Goal: Task Accomplishment & Management: Manage account settings

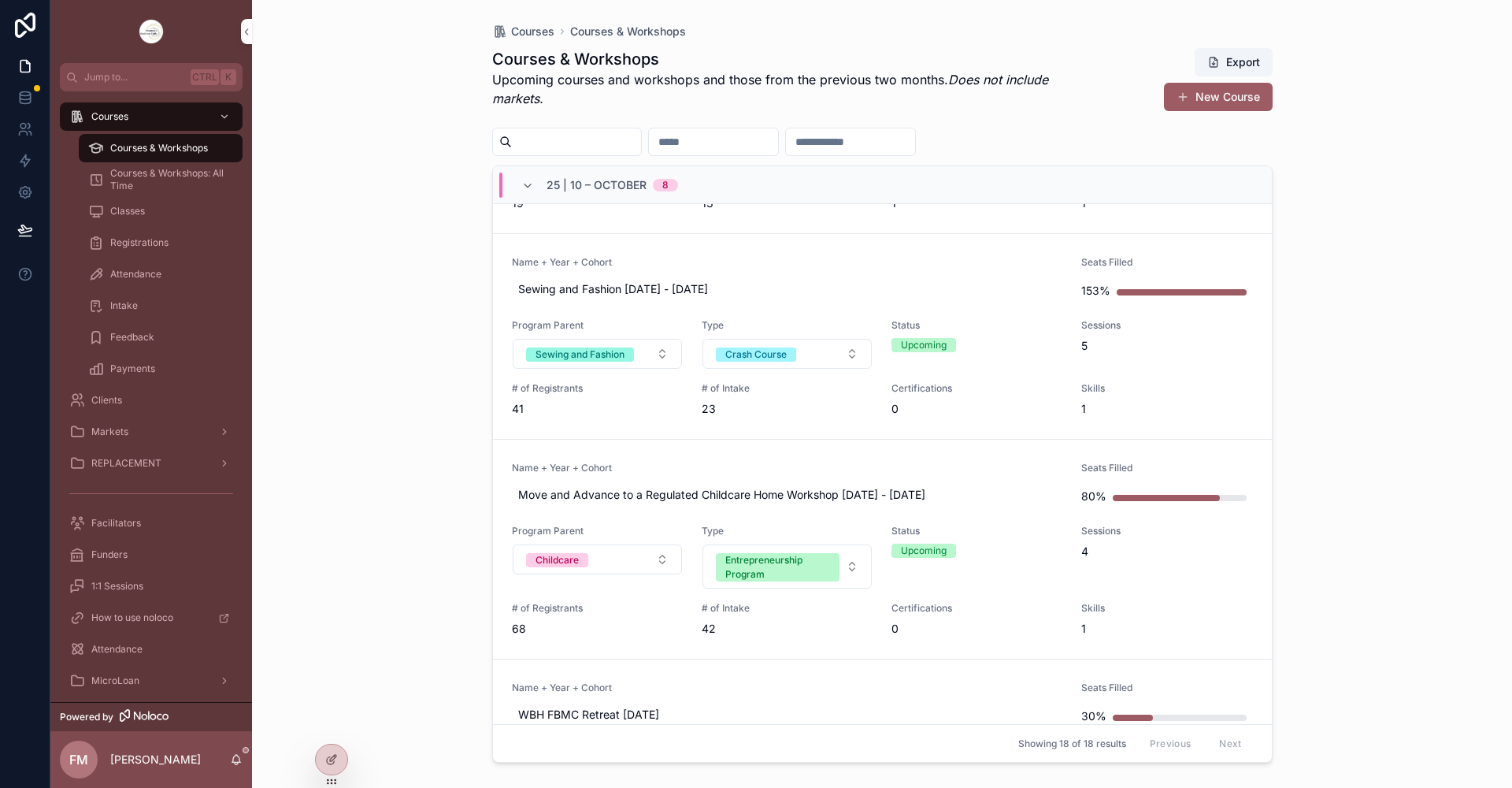
scroll to position [473, 0]
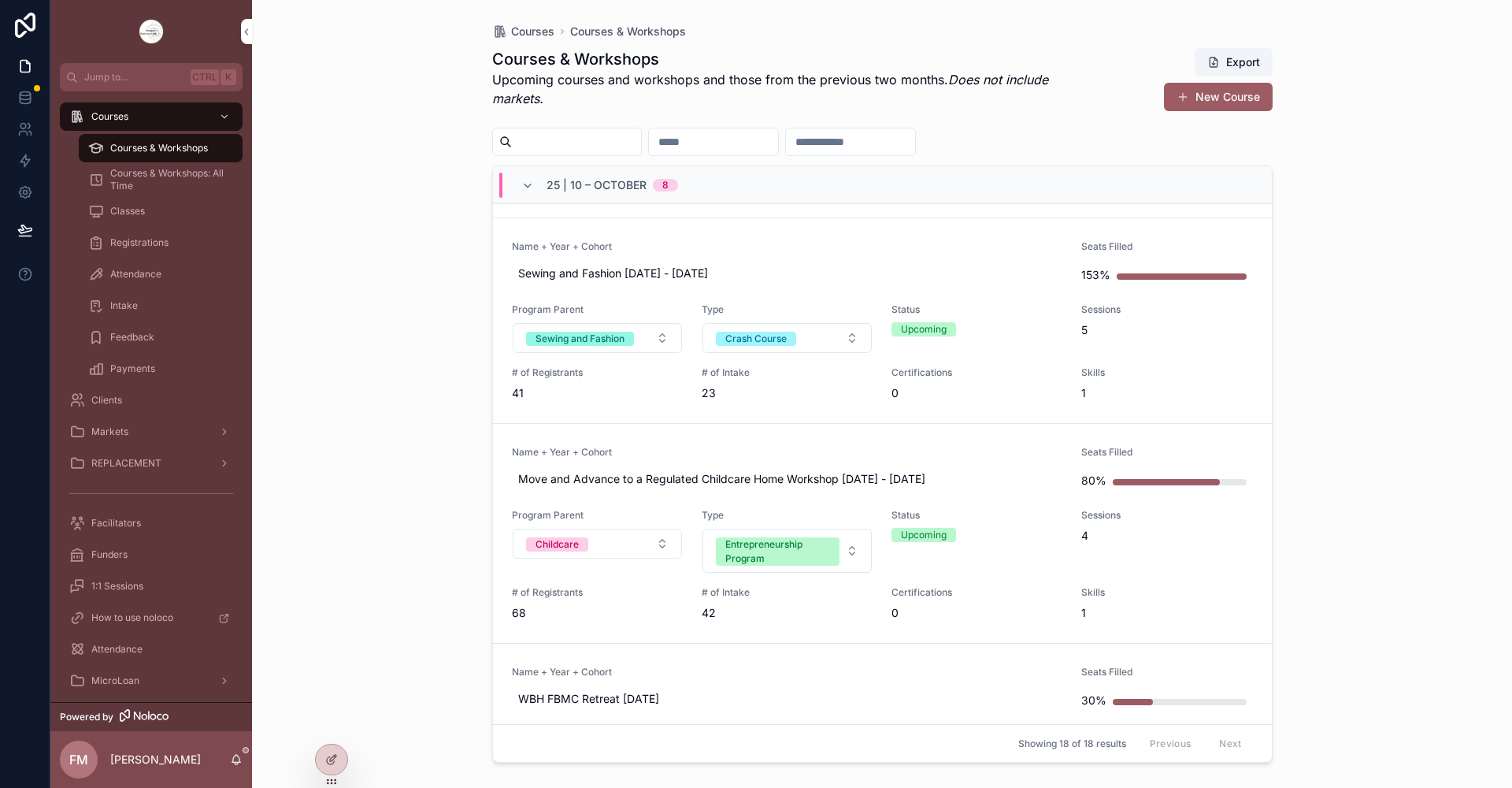
click at [800, 444] on link "Name + Year + Cohort Move and Advance to a Regulated Childcare Home Workshop [D…" at bounding box center [882, 534] width 779 height 219
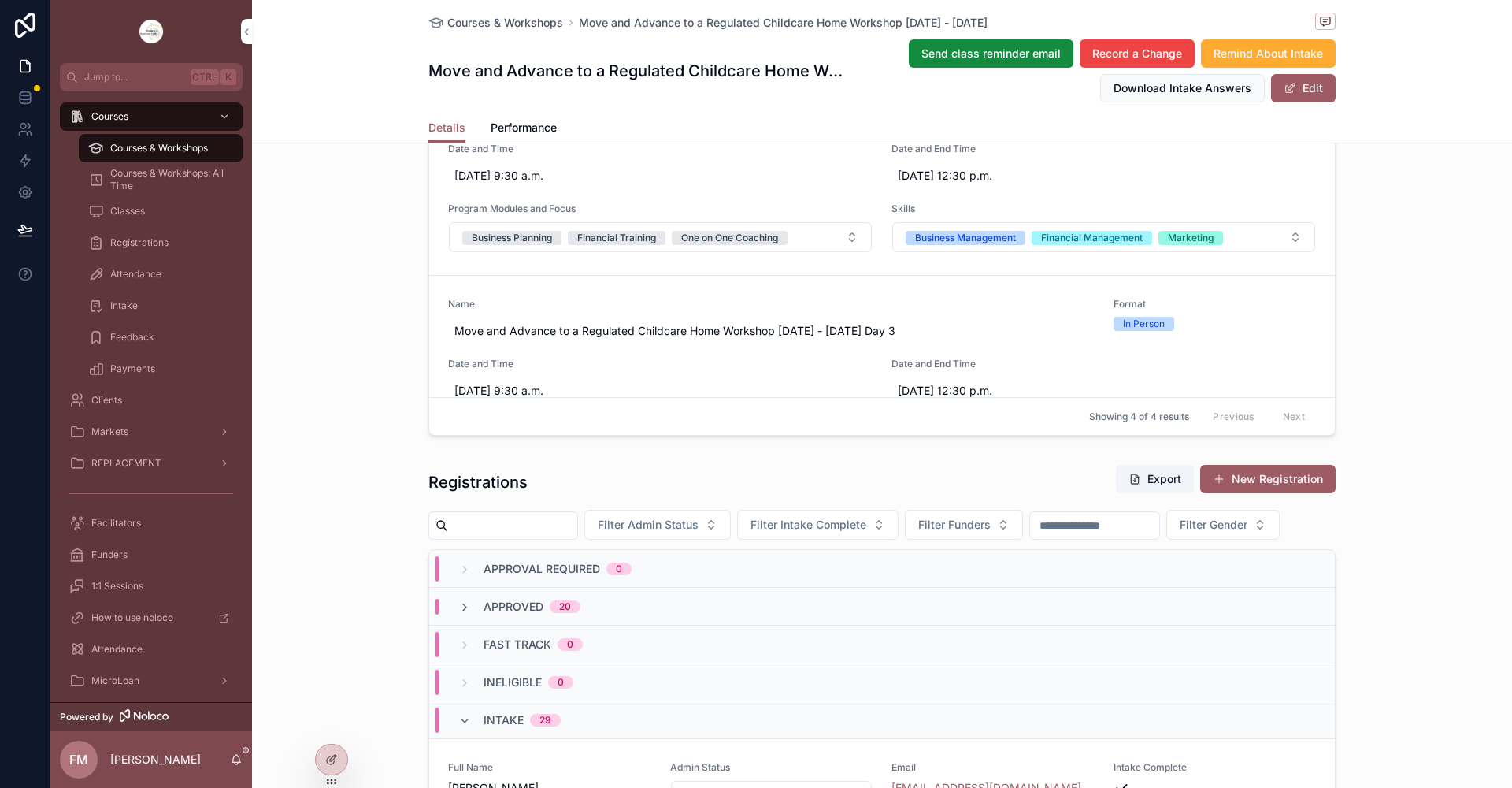
scroll to position [1182, 0]
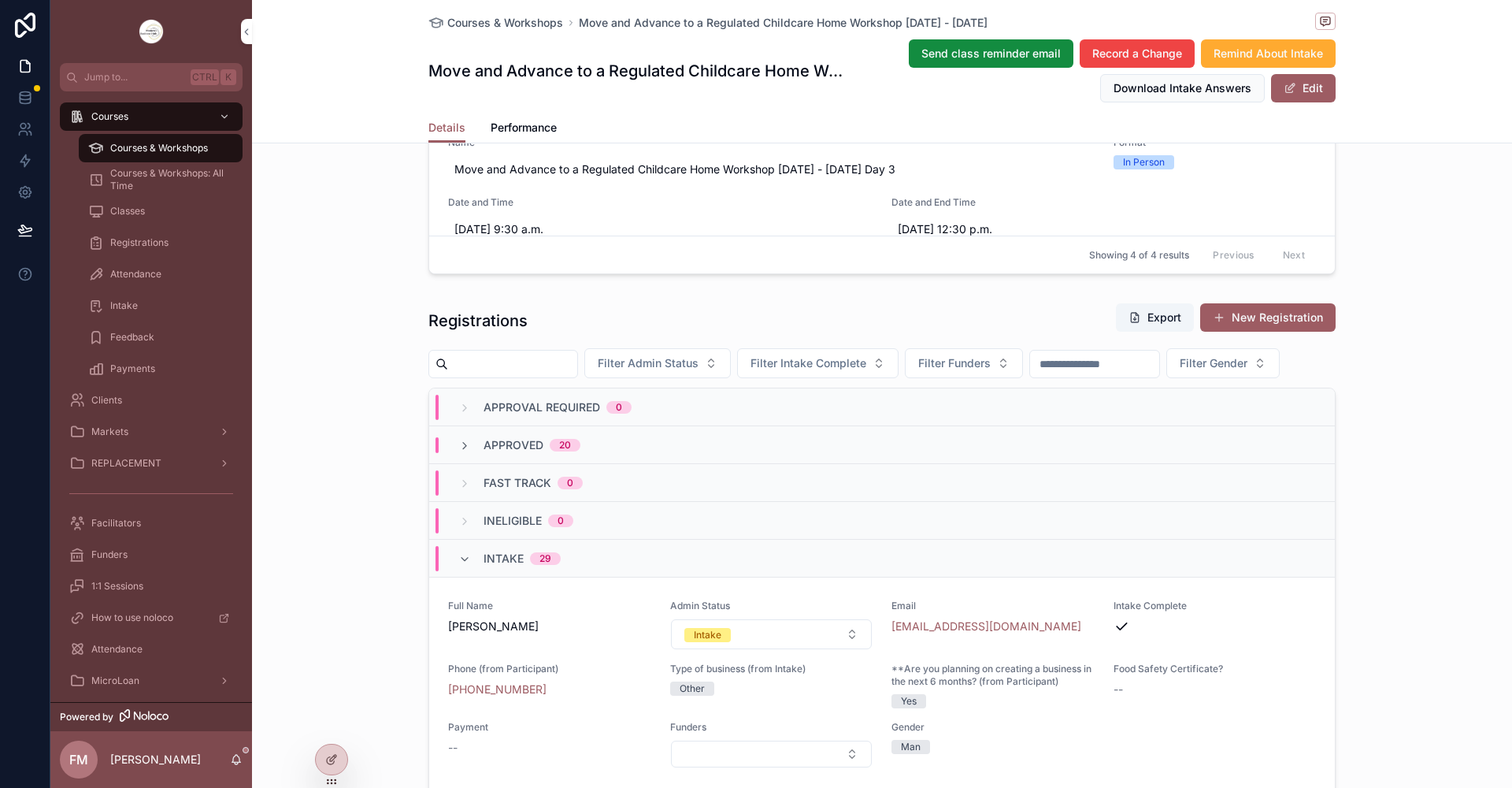
click at [459, 452] on icon "scrollable content" at bounding box center [465, 446] width 13 height 13
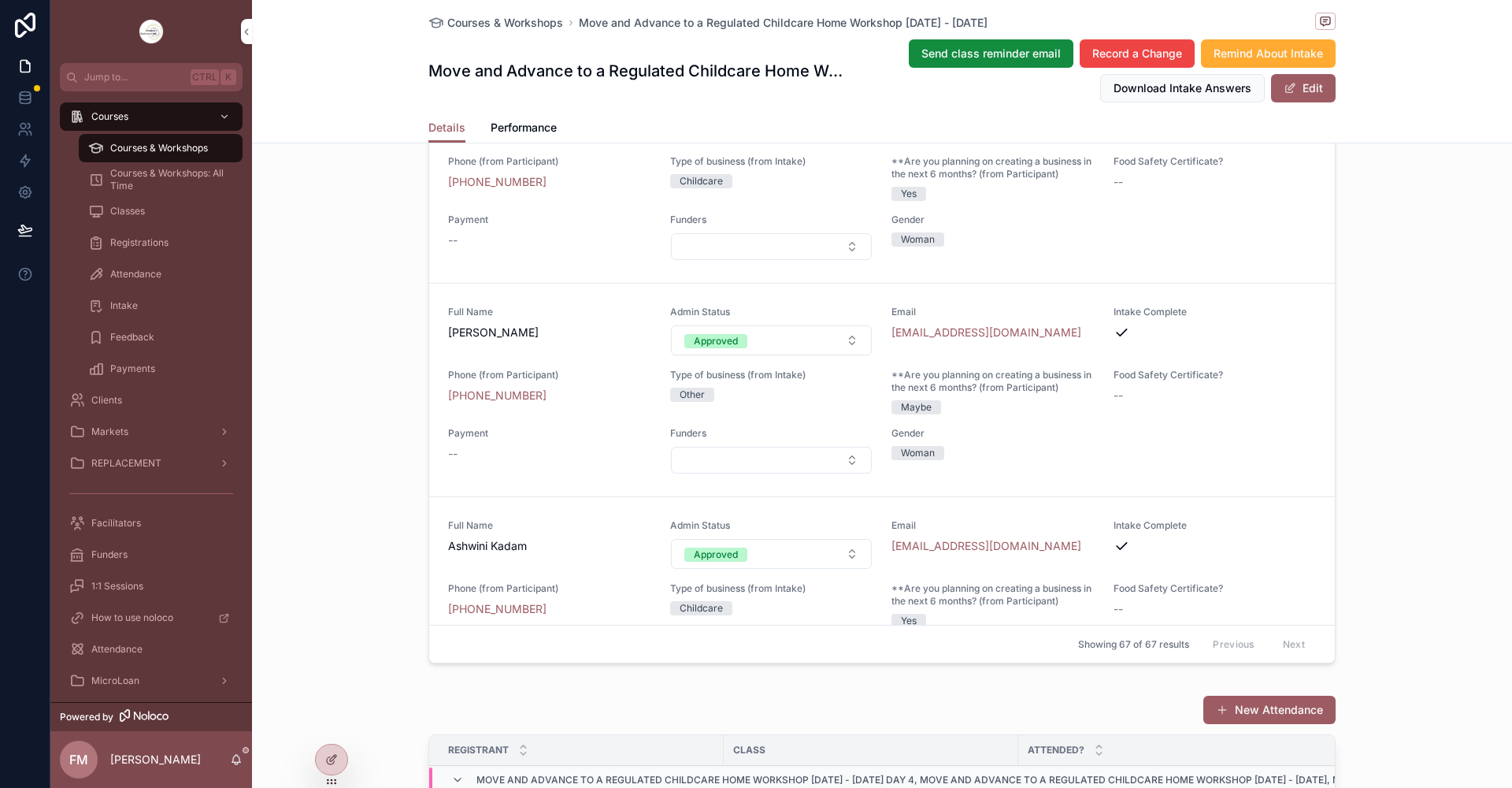
scroll to position [0, 0]
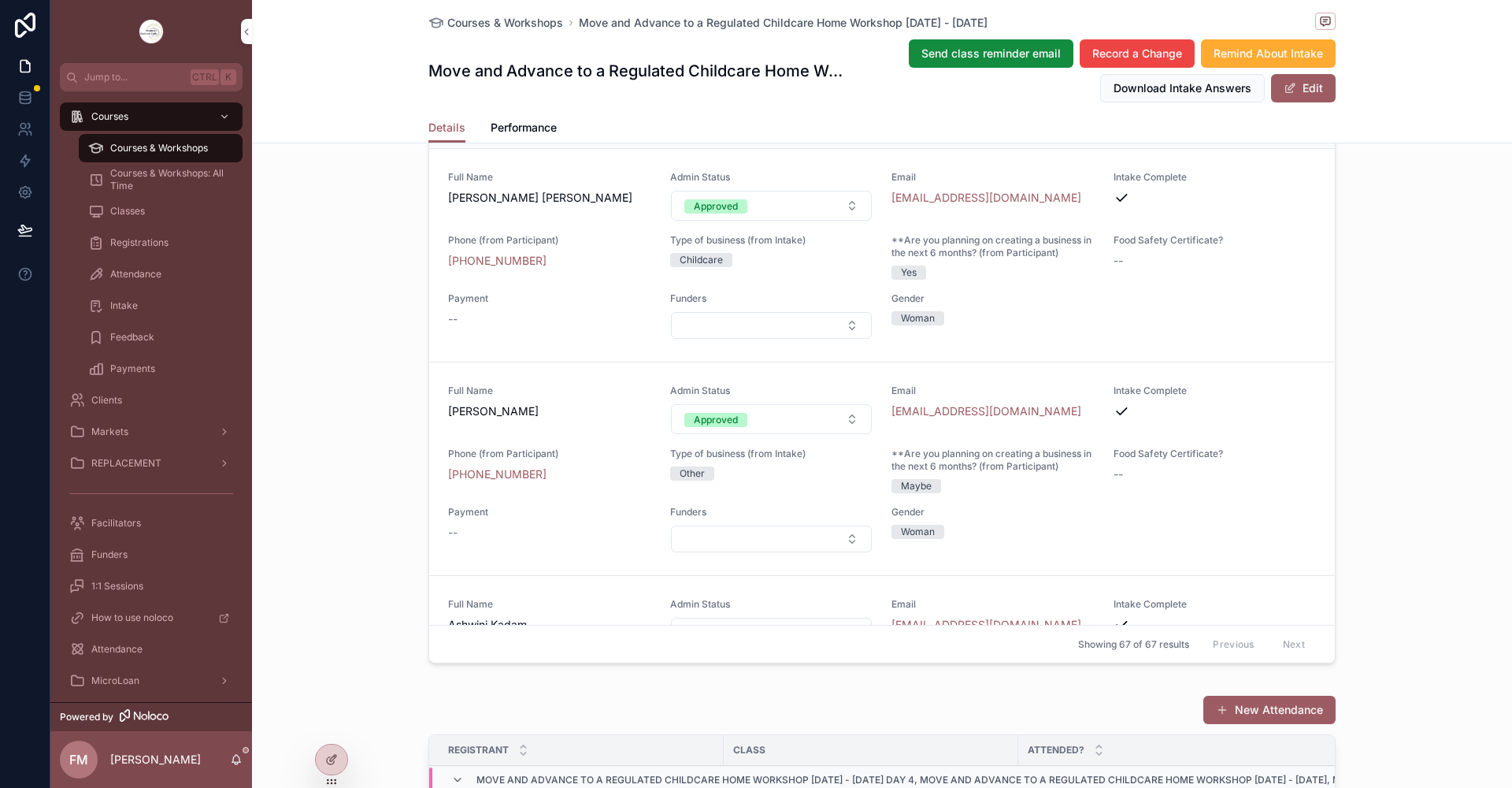
click at [461, 137] on icon "scrollable content" at bounding box center [465, 131] width 13 height 13
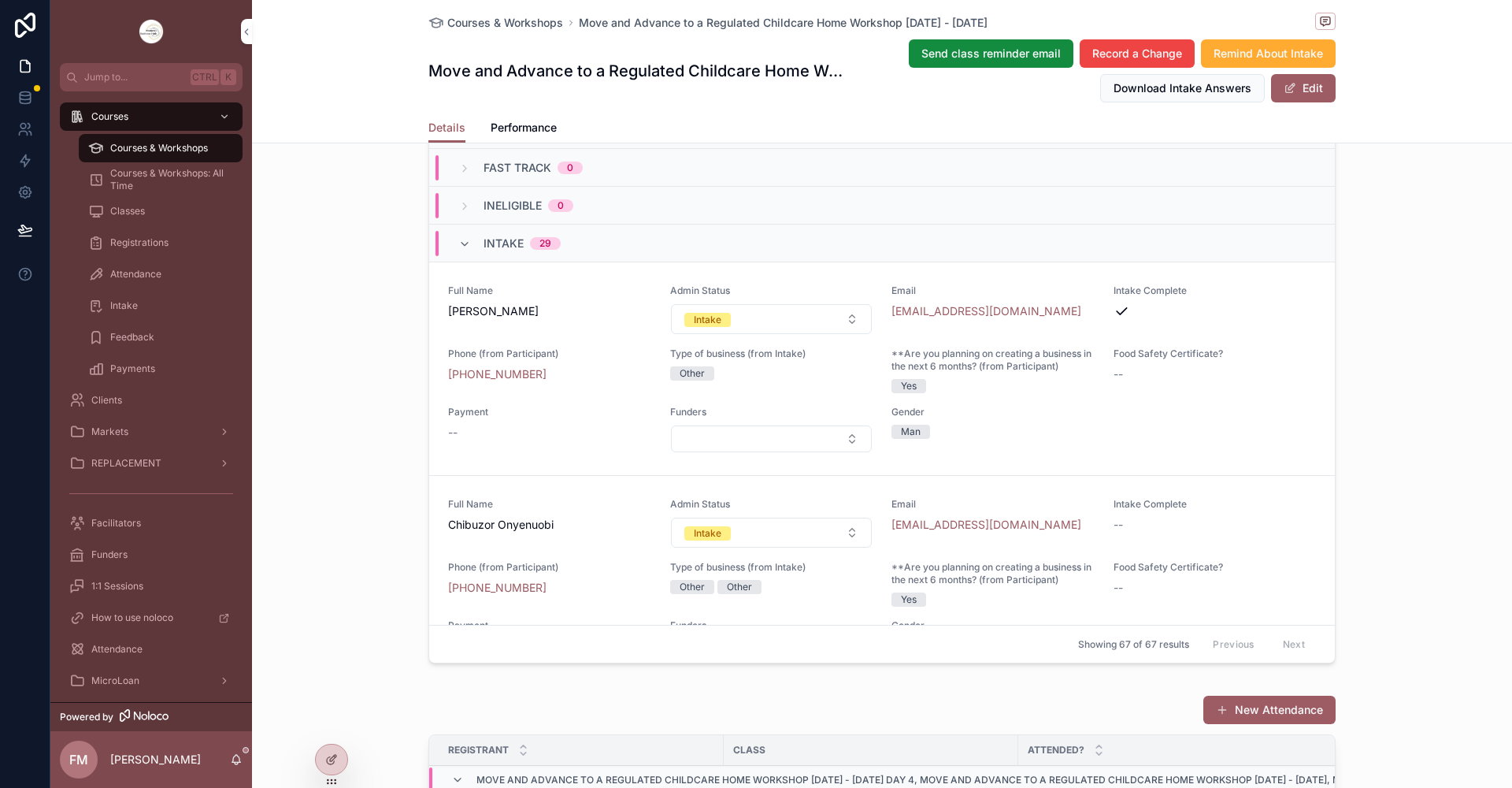
click at [460, 250] on icon "scrollable content" at bounding box center [465, 244] width 13 height 13
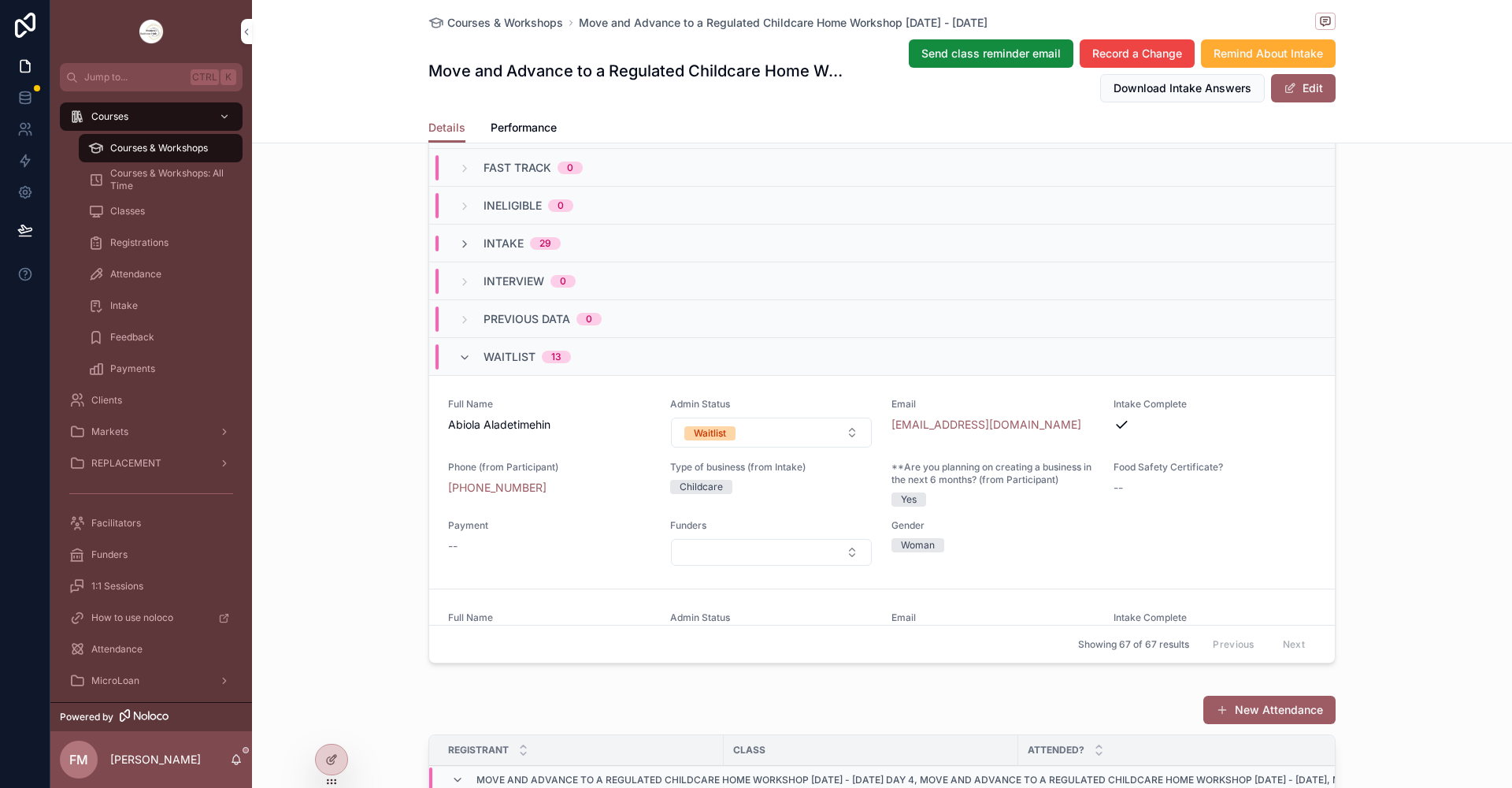
click at [459, 364] on icon "scrollable content" at bounding box center [465, 357] width 13 height 13
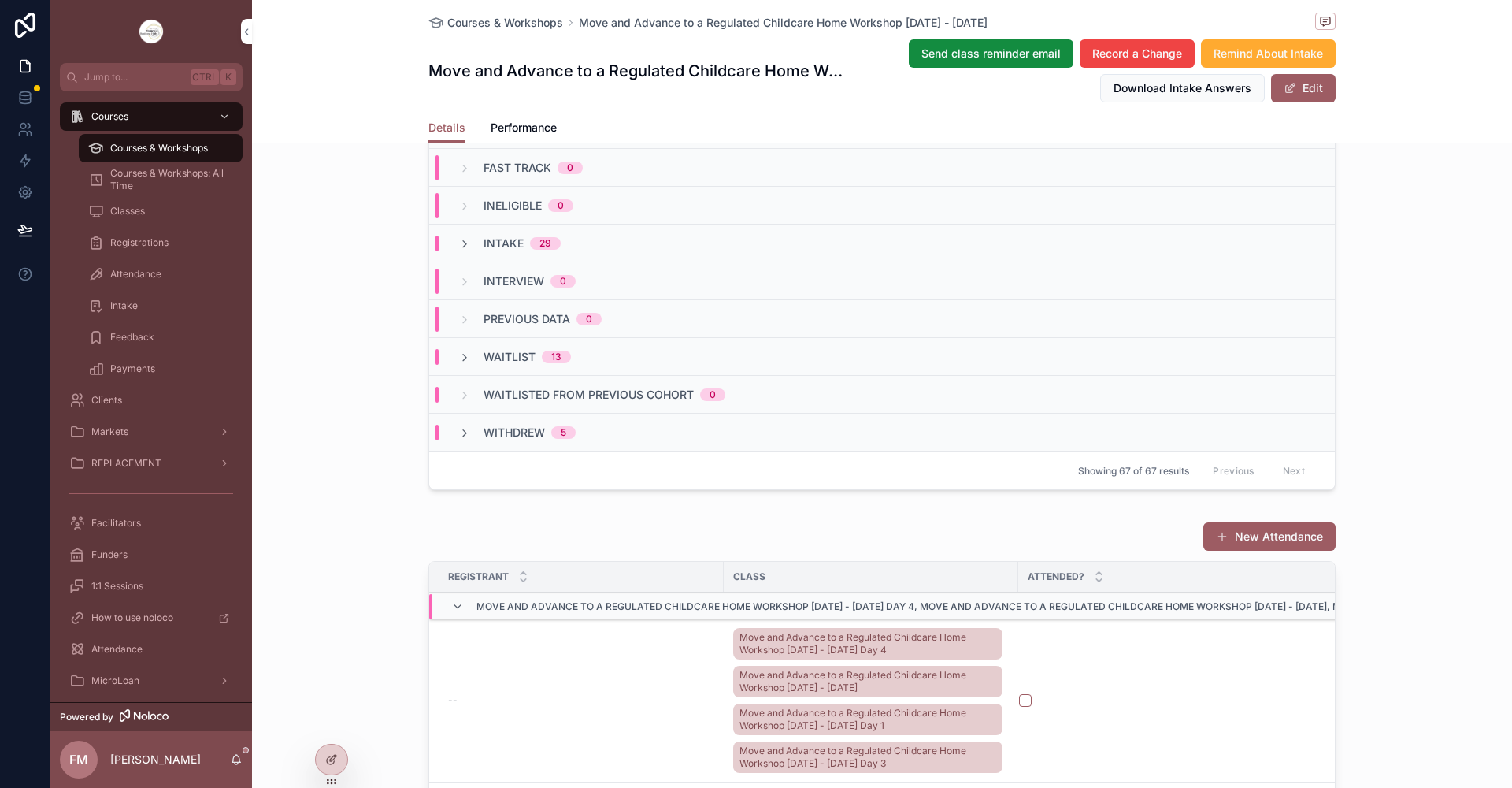
click at [463, 440] on icon "scrollable content" at bounding box center [465, 433] width 13 height 13
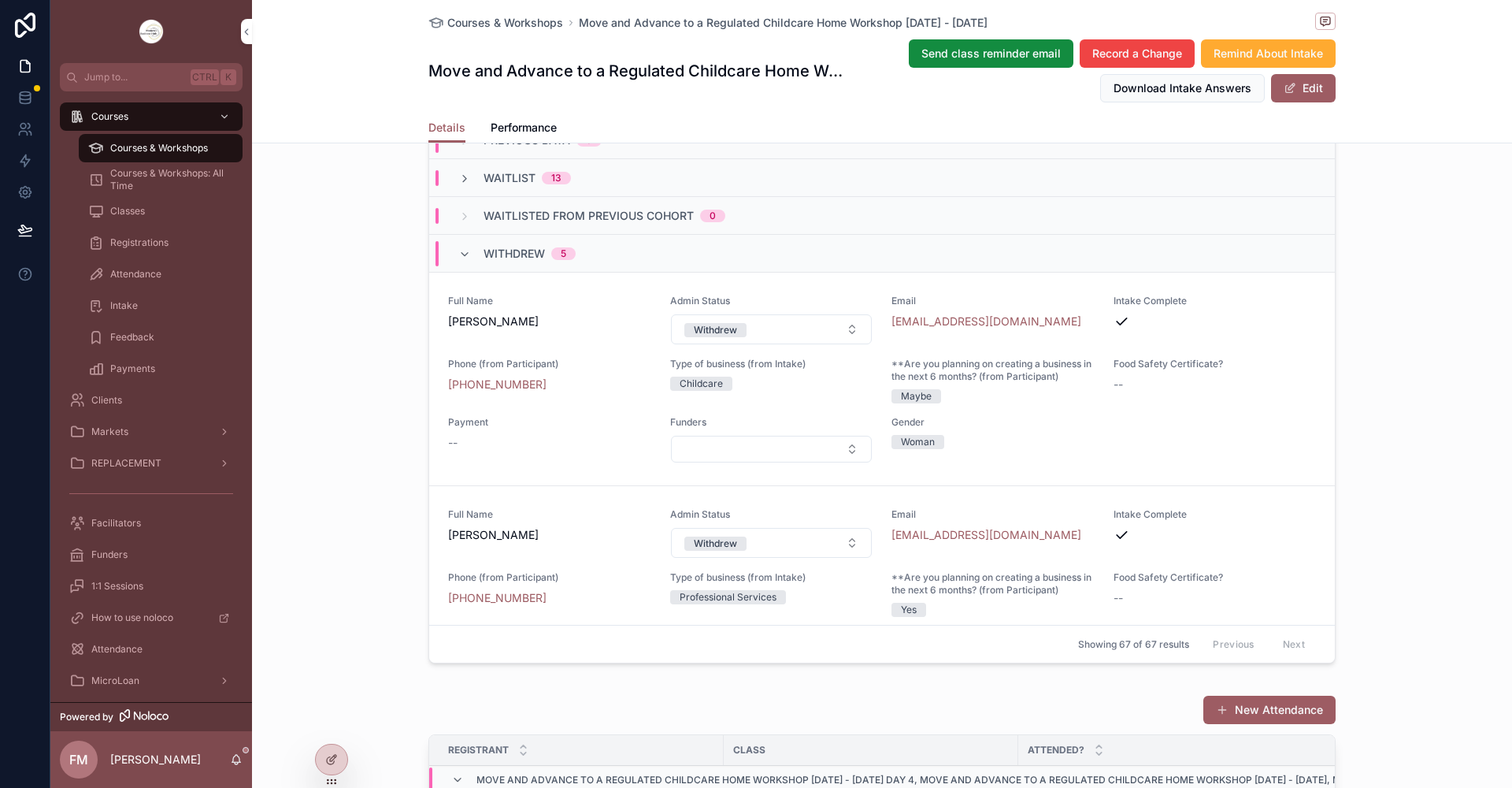
scroll to position [158, 0]
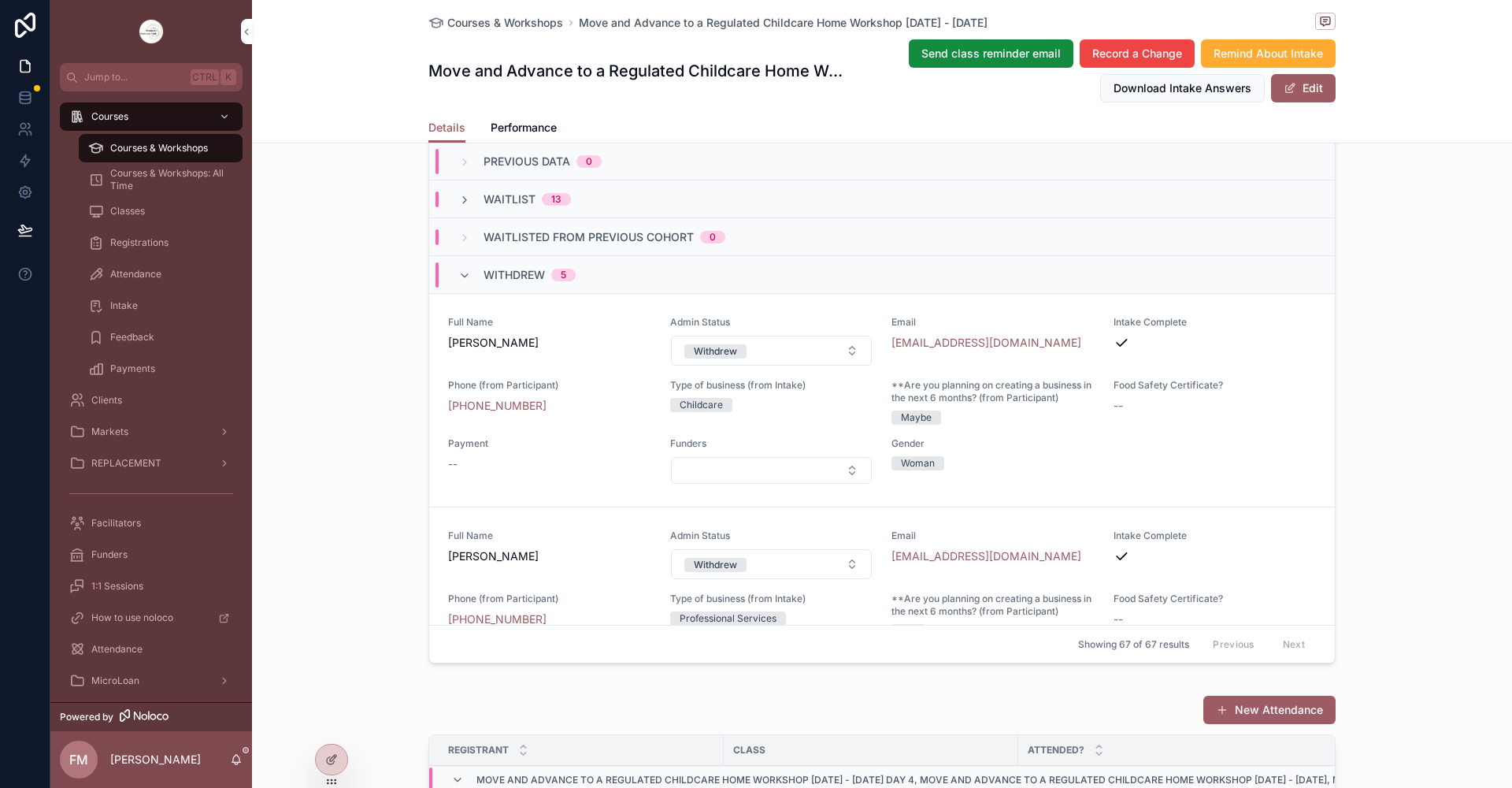
click at [937, 725] on div "New Attendance" at bounding box center [883, 710] width 908 height 30
click at [808, 365] on button "Withdrew" at bounding box center [772, 350] width 201 height 30
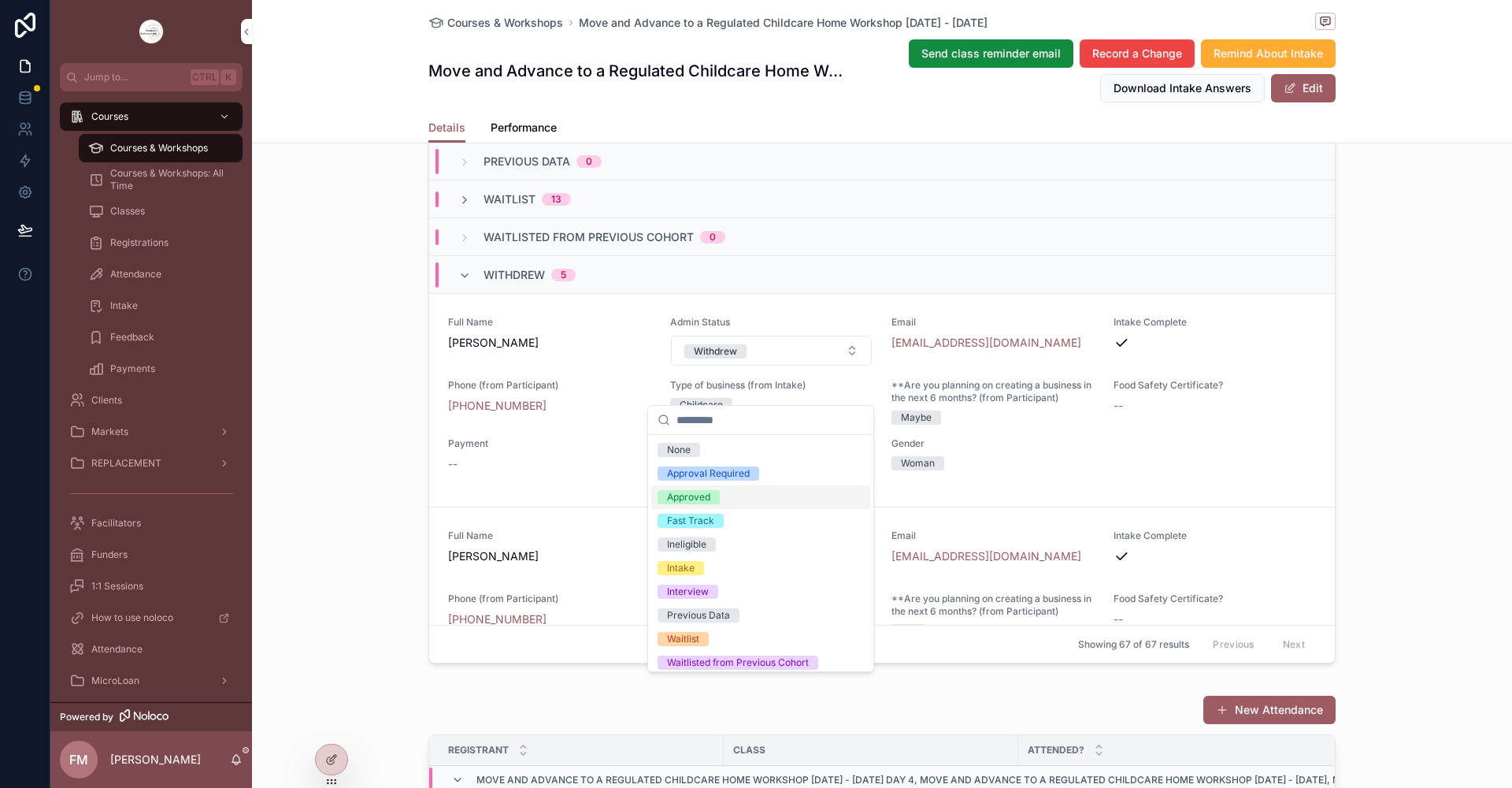
click at [705, 499] on div "Approved" at bounding box center [688, 497] width 43 height 14
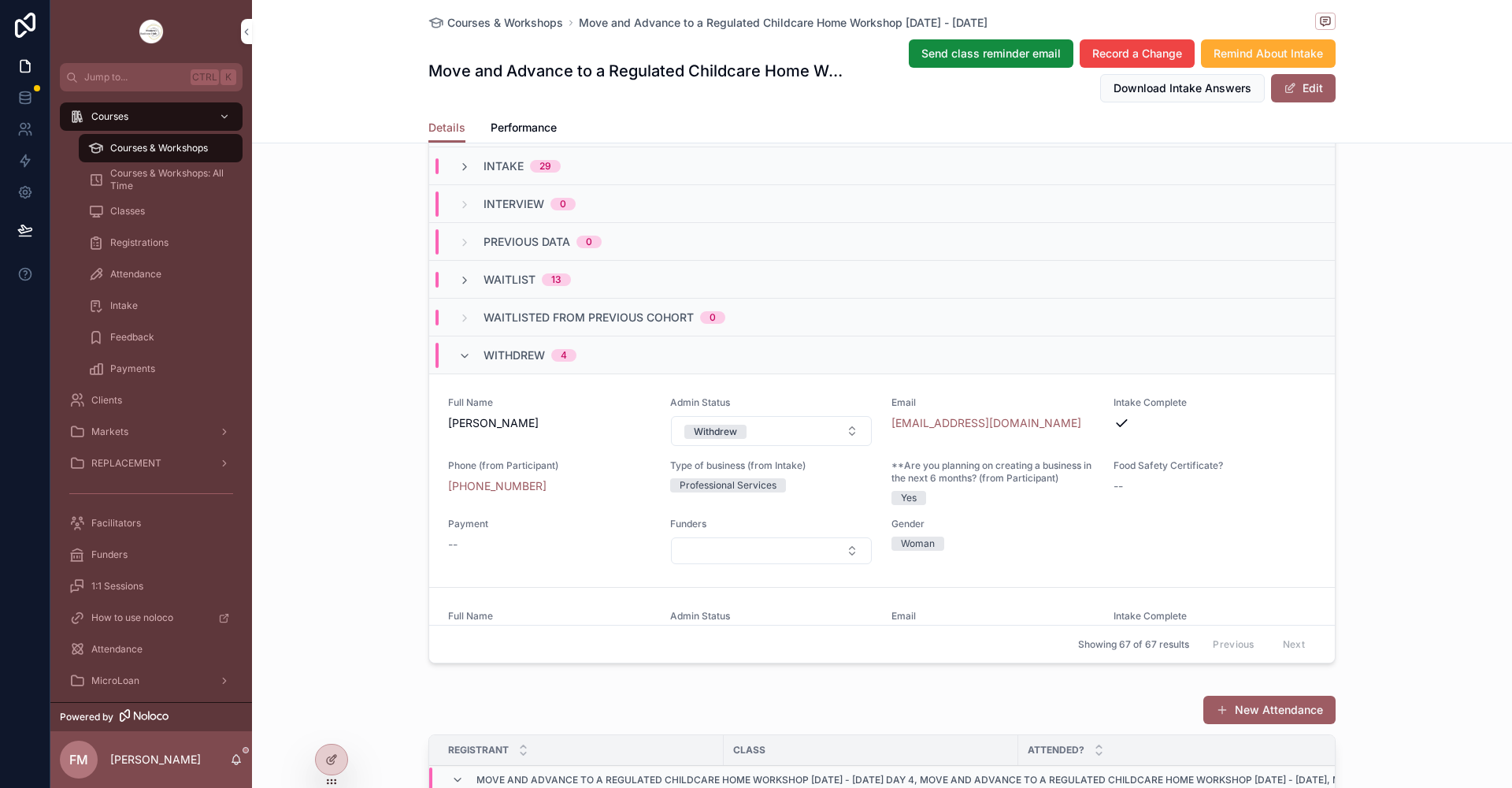
scroll to position [0, 0]
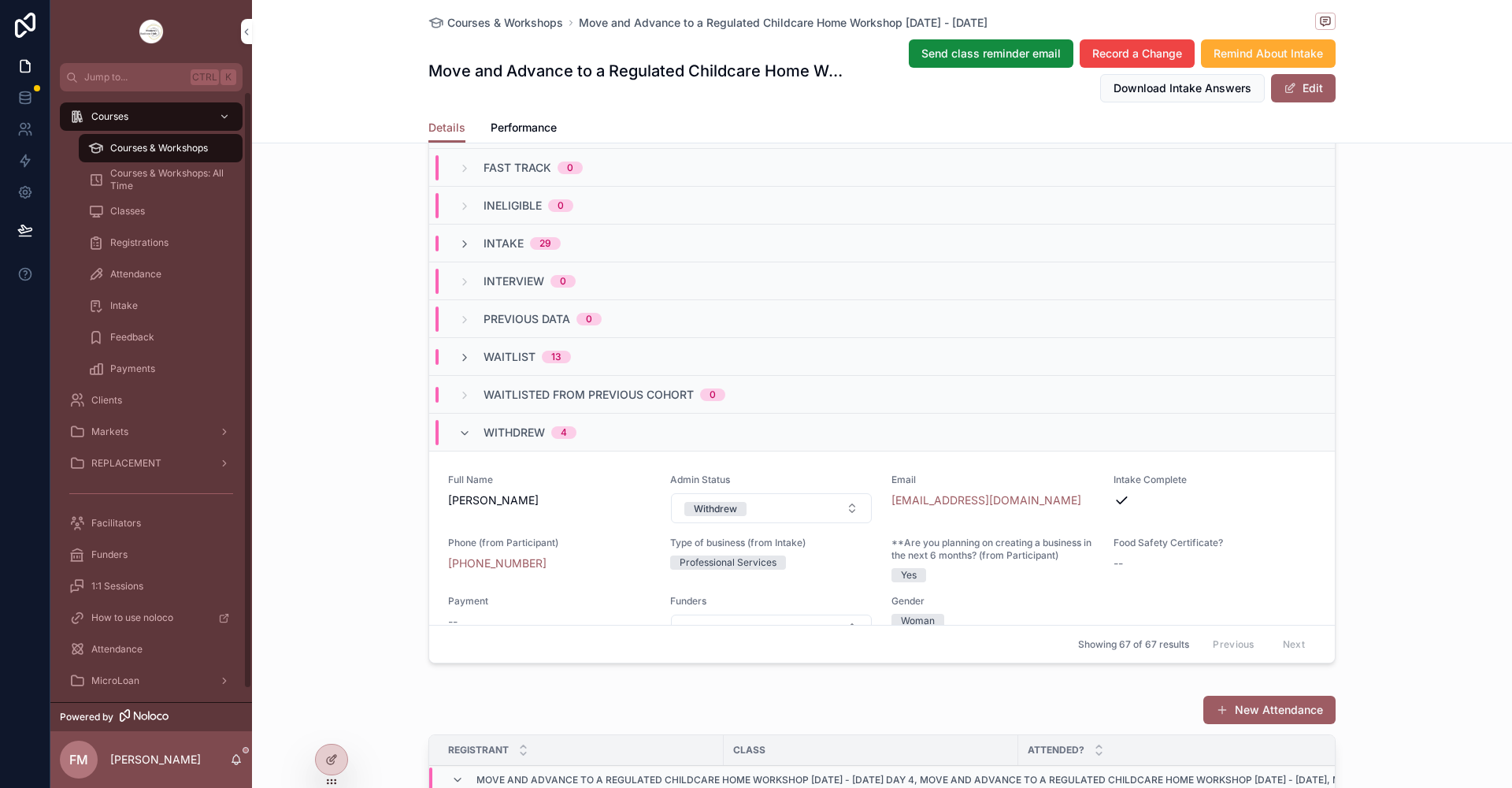
click at [152, 145] on span "Courses & Workshops" at bounding box center [160, 148] width 98 height 13
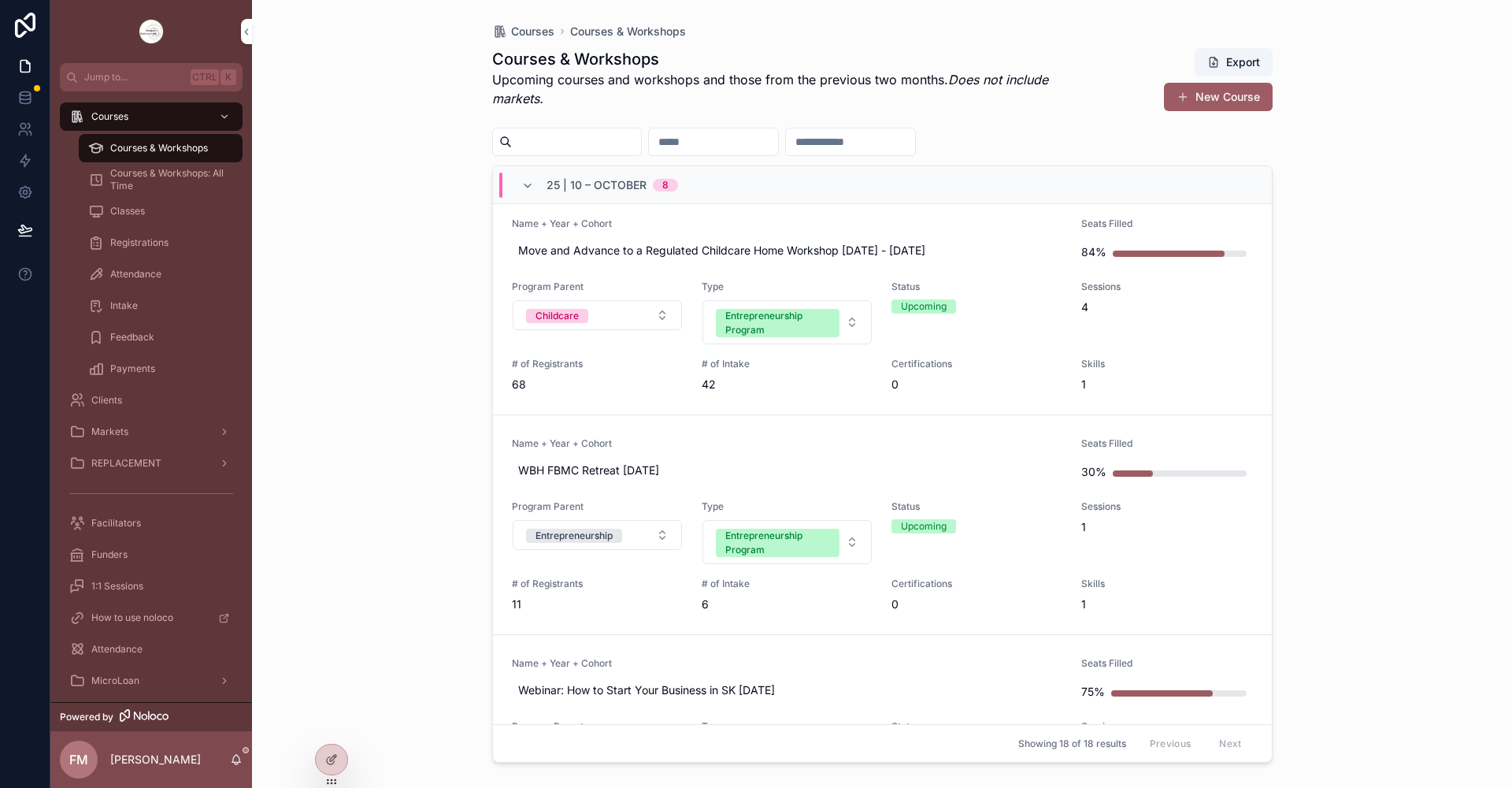
scroll to position [709, 0]
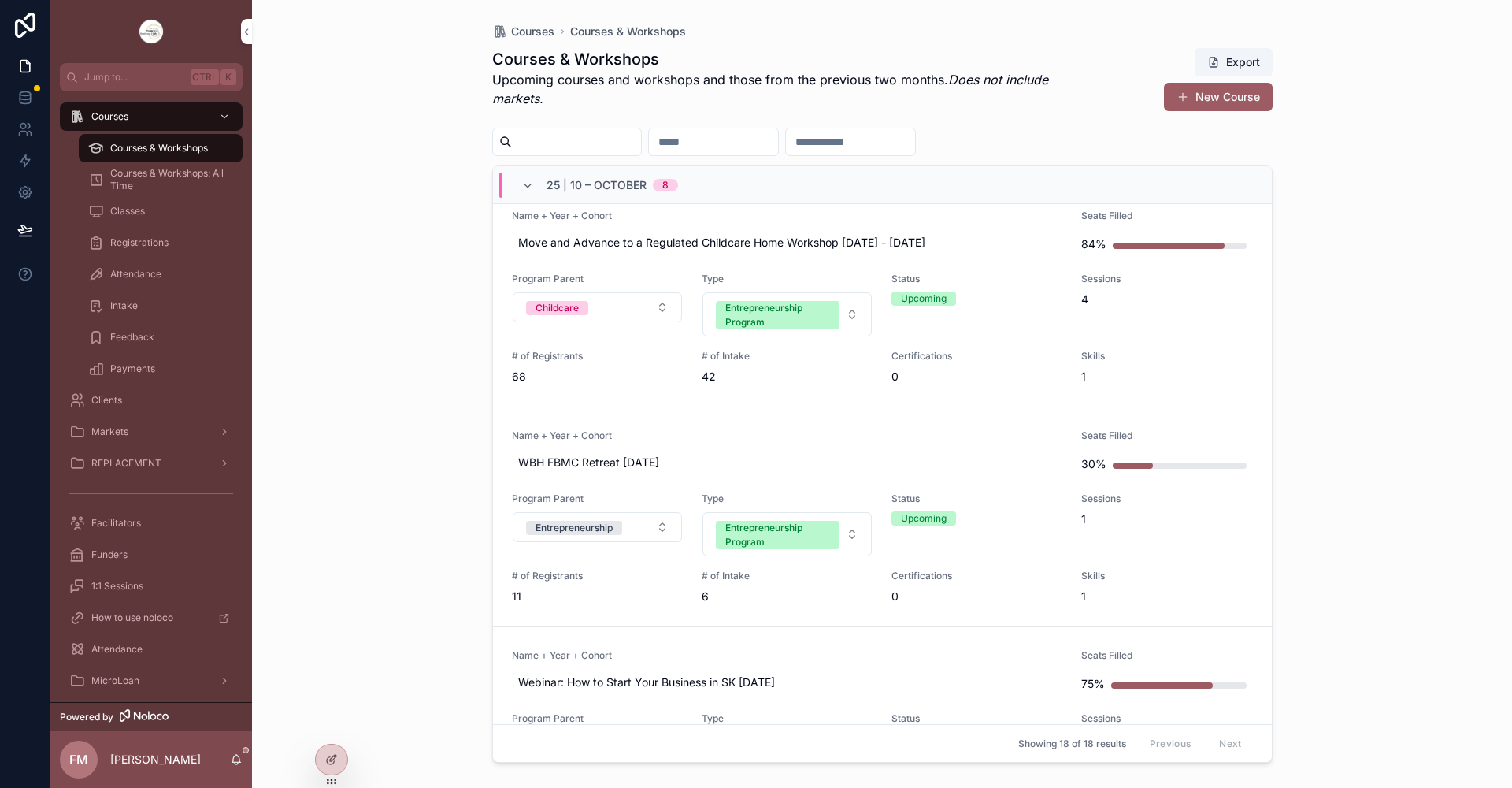
click at [845, 410] on link "Name + Year + Cohort WBH FBMC Retreat [DATE] Seats Filled 30% Program Parent En…" at bounding box center [882, 517] width 779 height 219
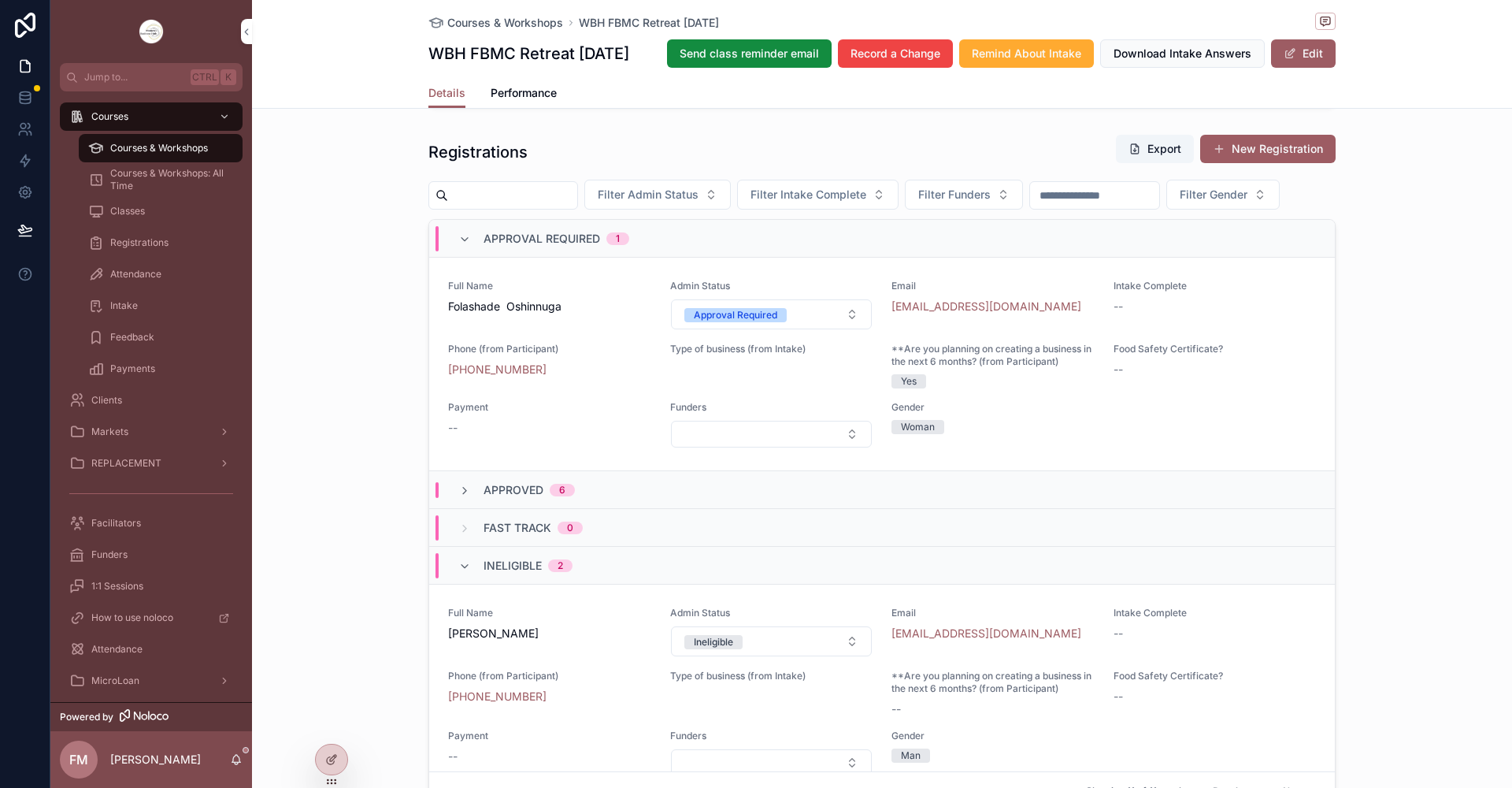
scroll to position [1024, 0]
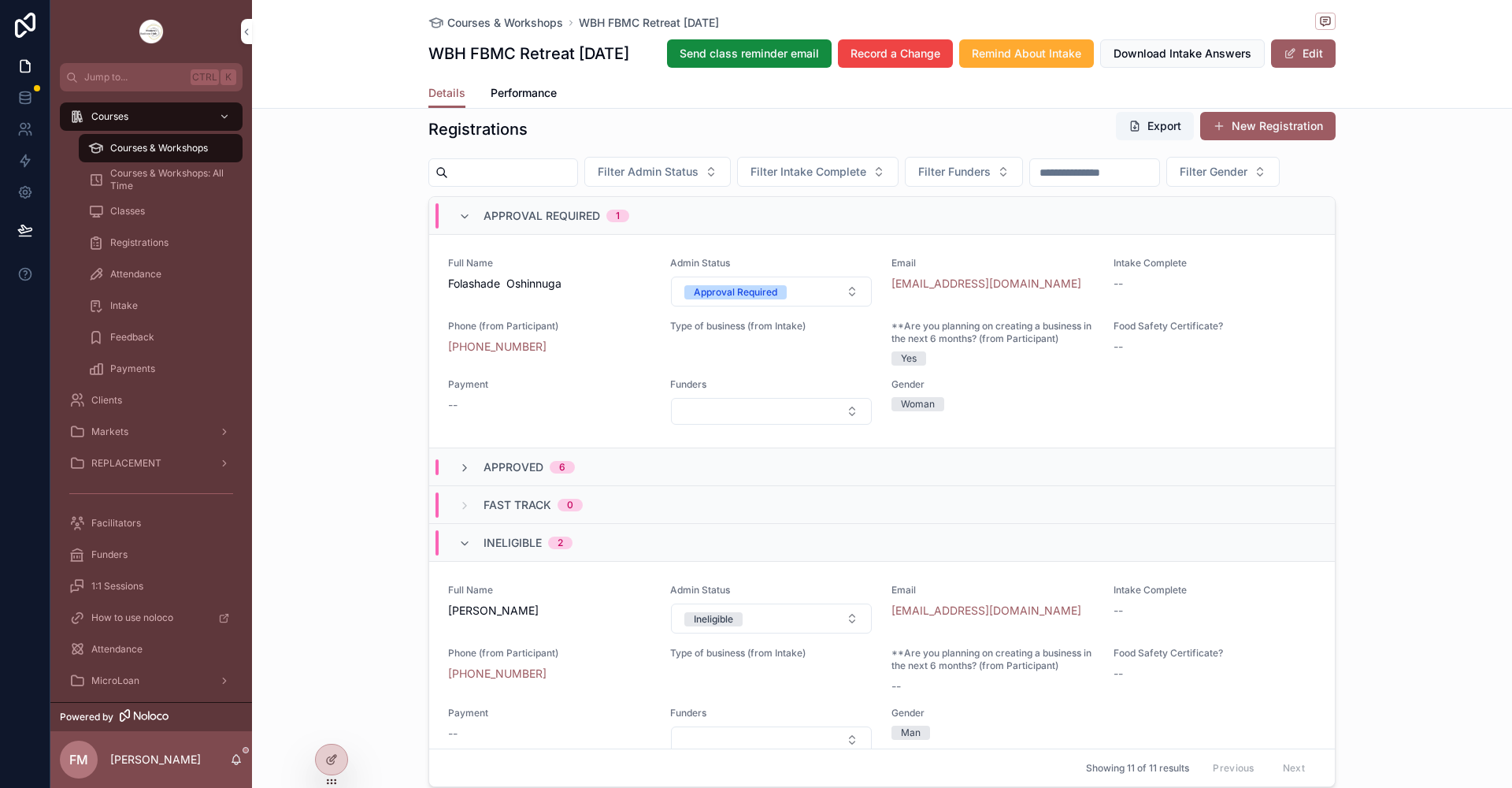
click at [786, 306] on button "Approval Required" at bounding box center [772, 291] width 201 height 30
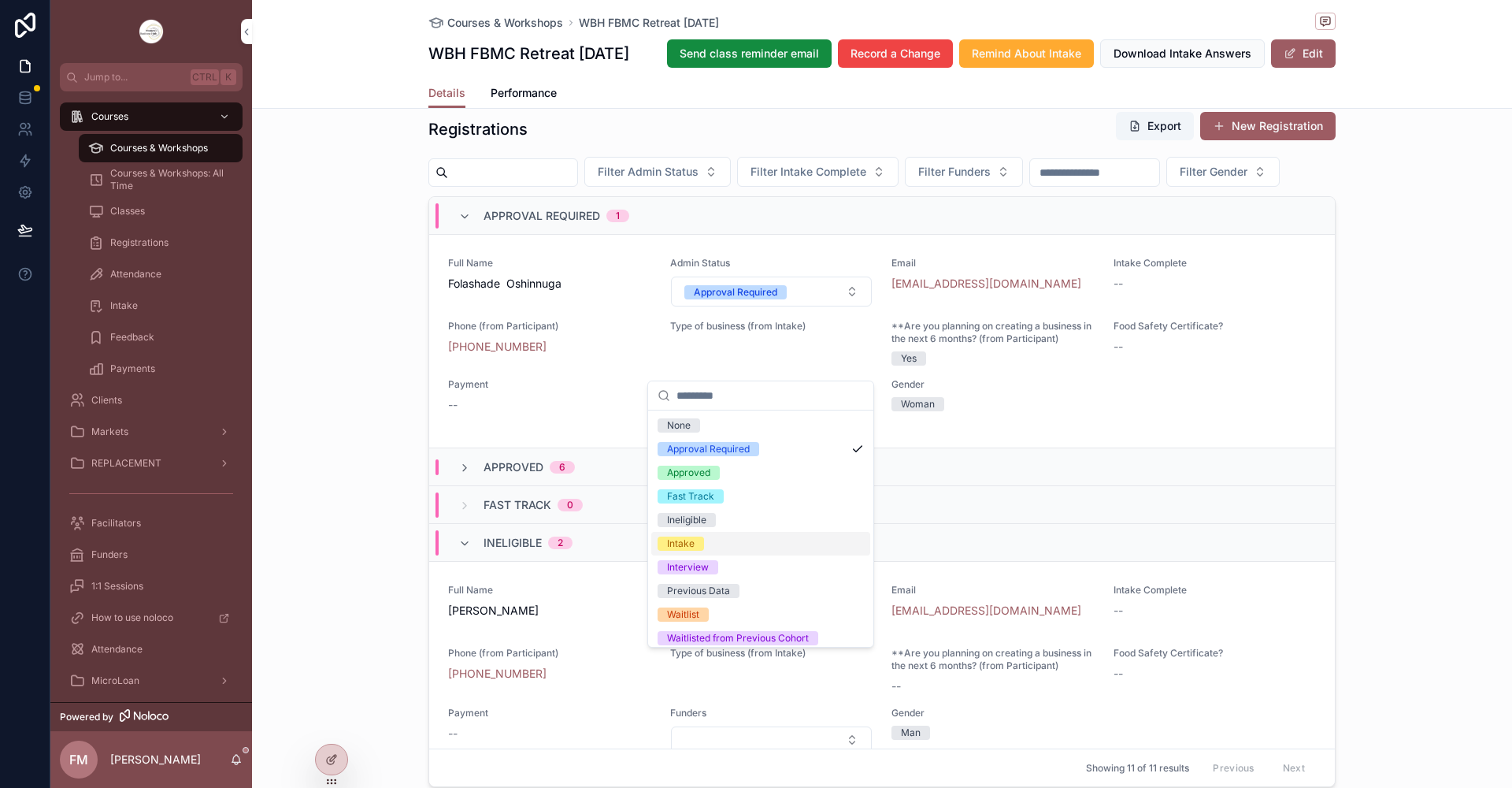
click at [753, 542] on div "Intake" at bounding box center [761, 544] width 219 height 24
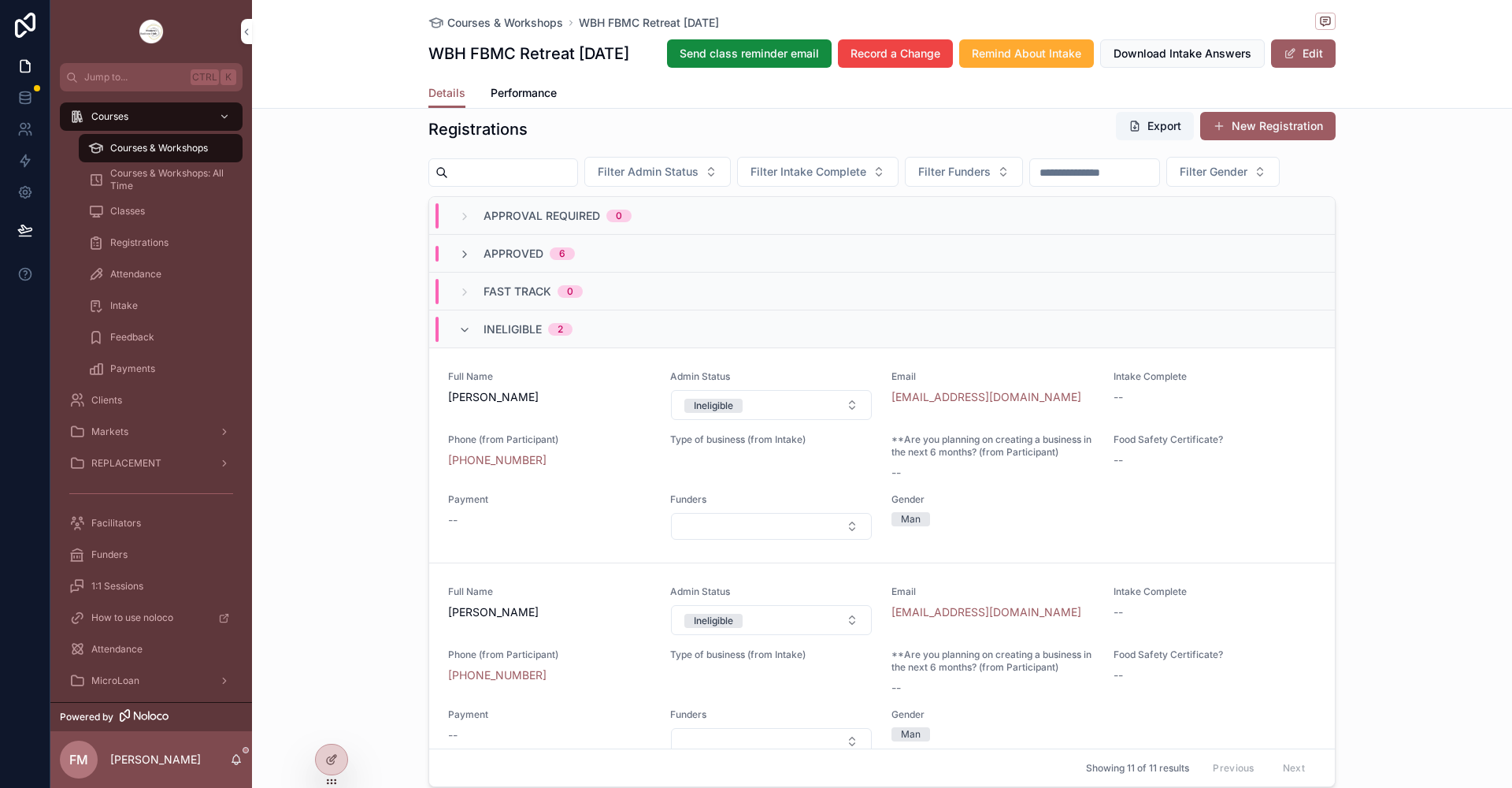
click at [463, 336] on icon "scrollable content" at bounding box center [465, 330] width 13 height 13
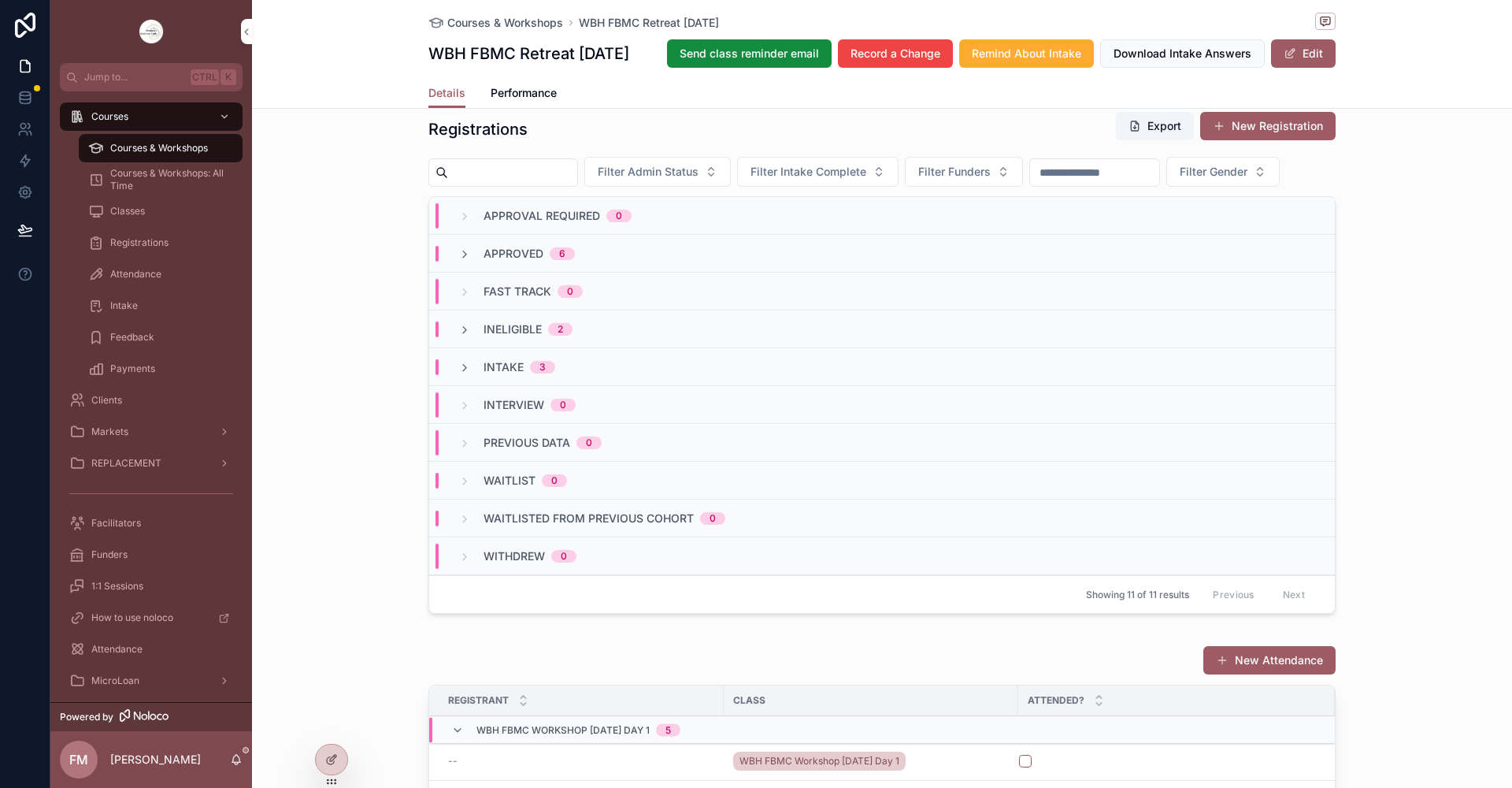
click at [463, 374] on icon "scrollable content" at bounding box center [465, 368] width 13 height 13
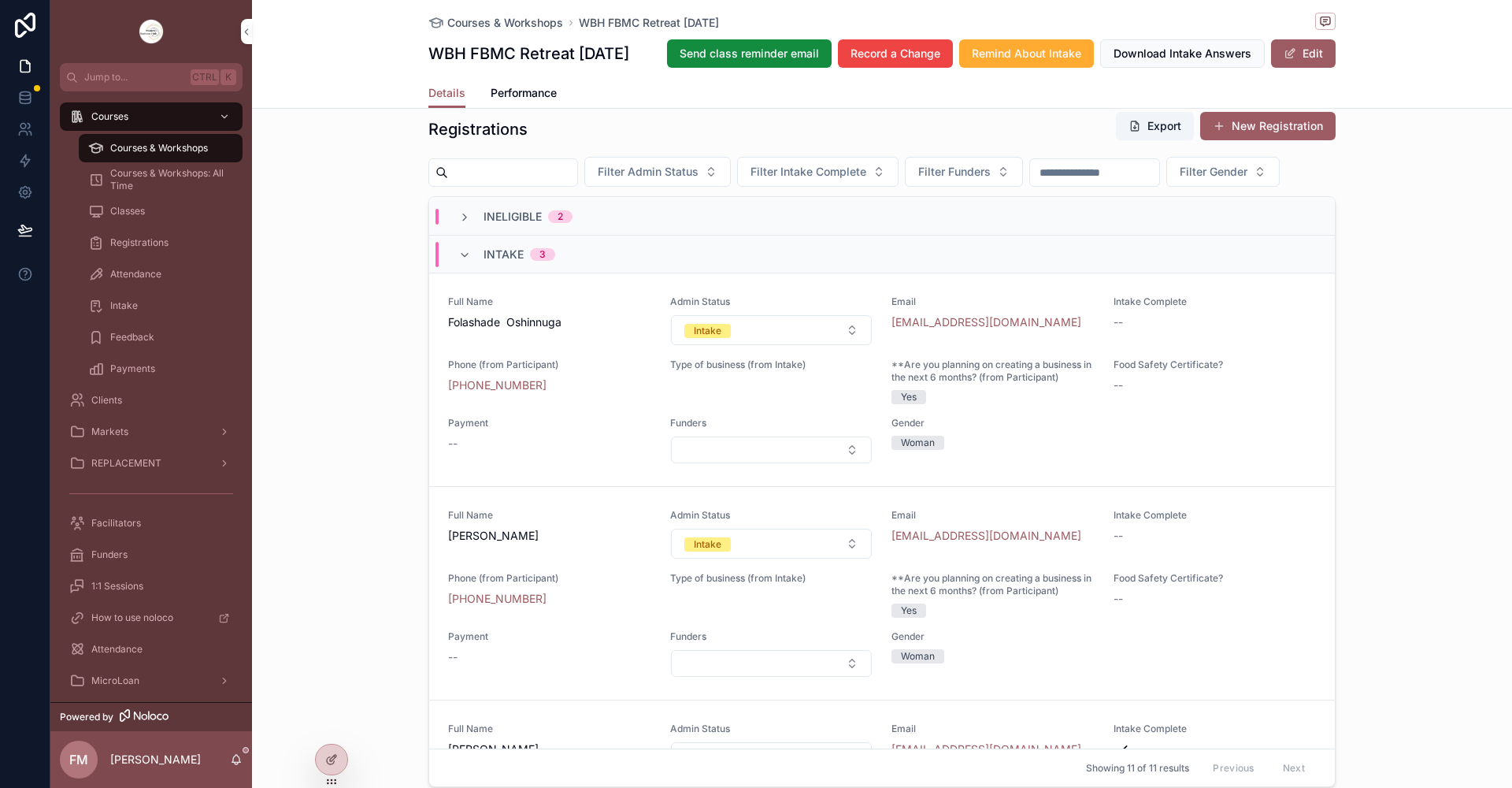
scroll to position [79, 0]
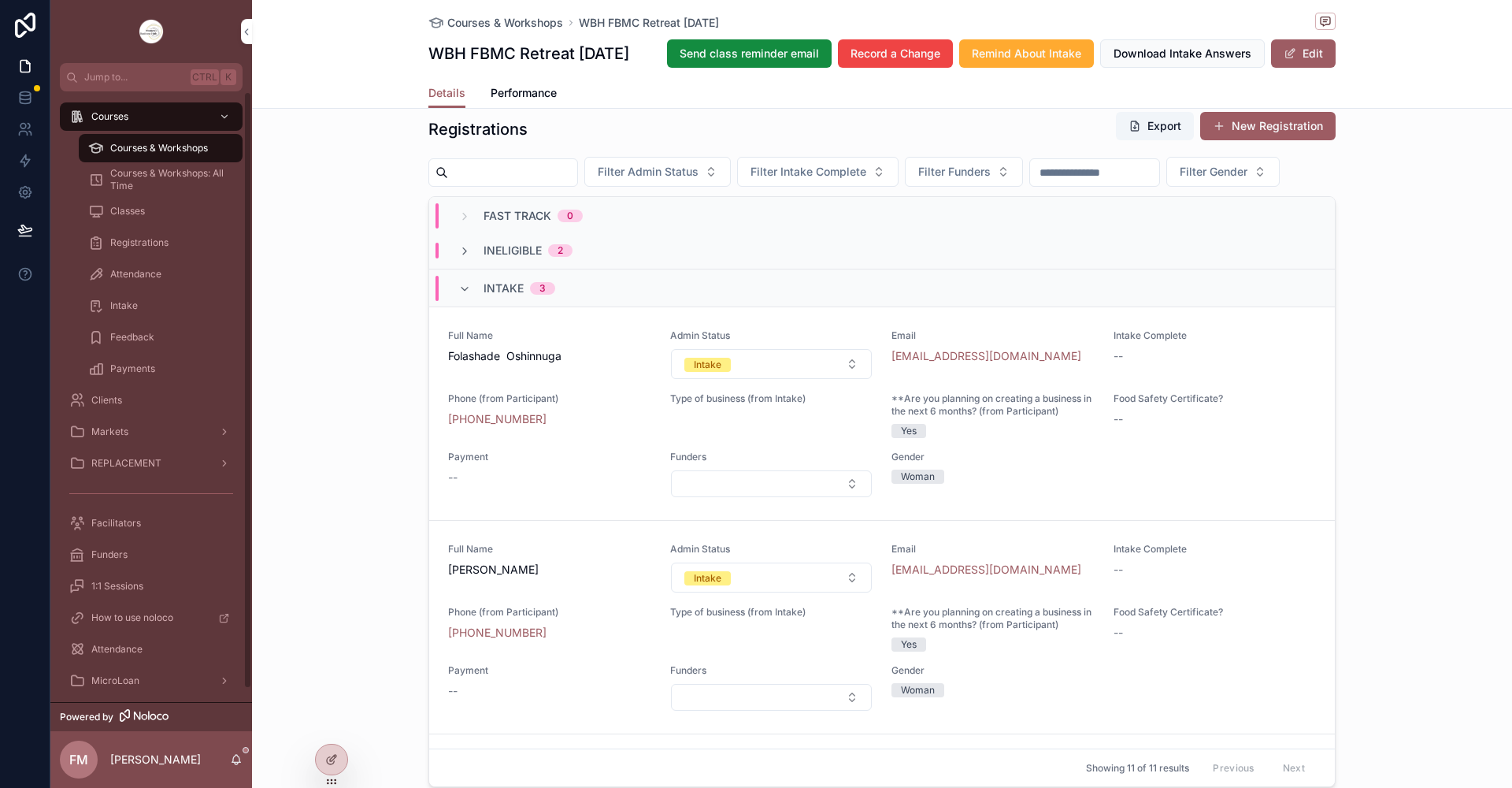
click at [175, 148] on span "Courses & Workshops" at bounding box center [160, 148] width 98 height 13
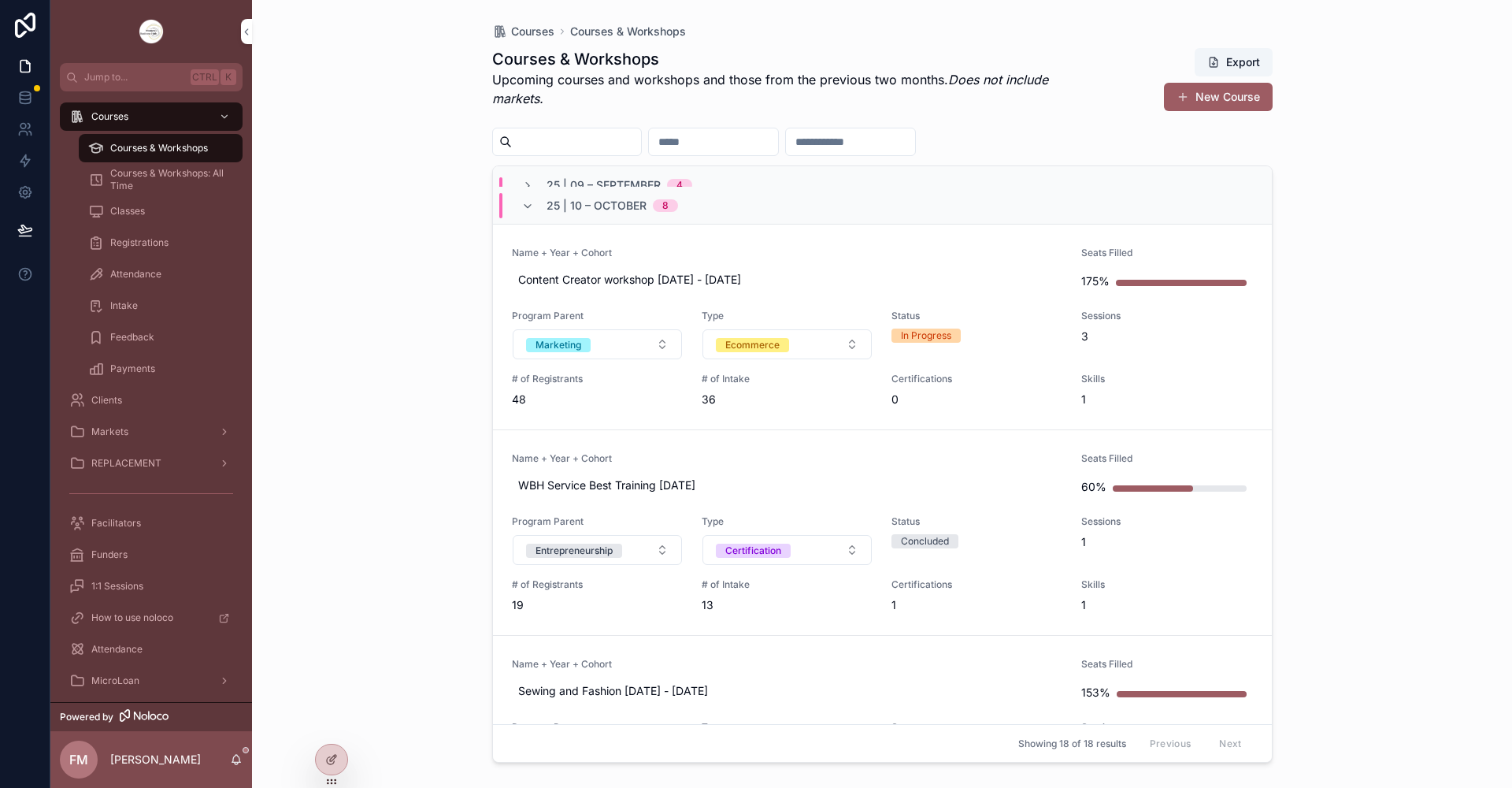
scroll to position [158, 0]
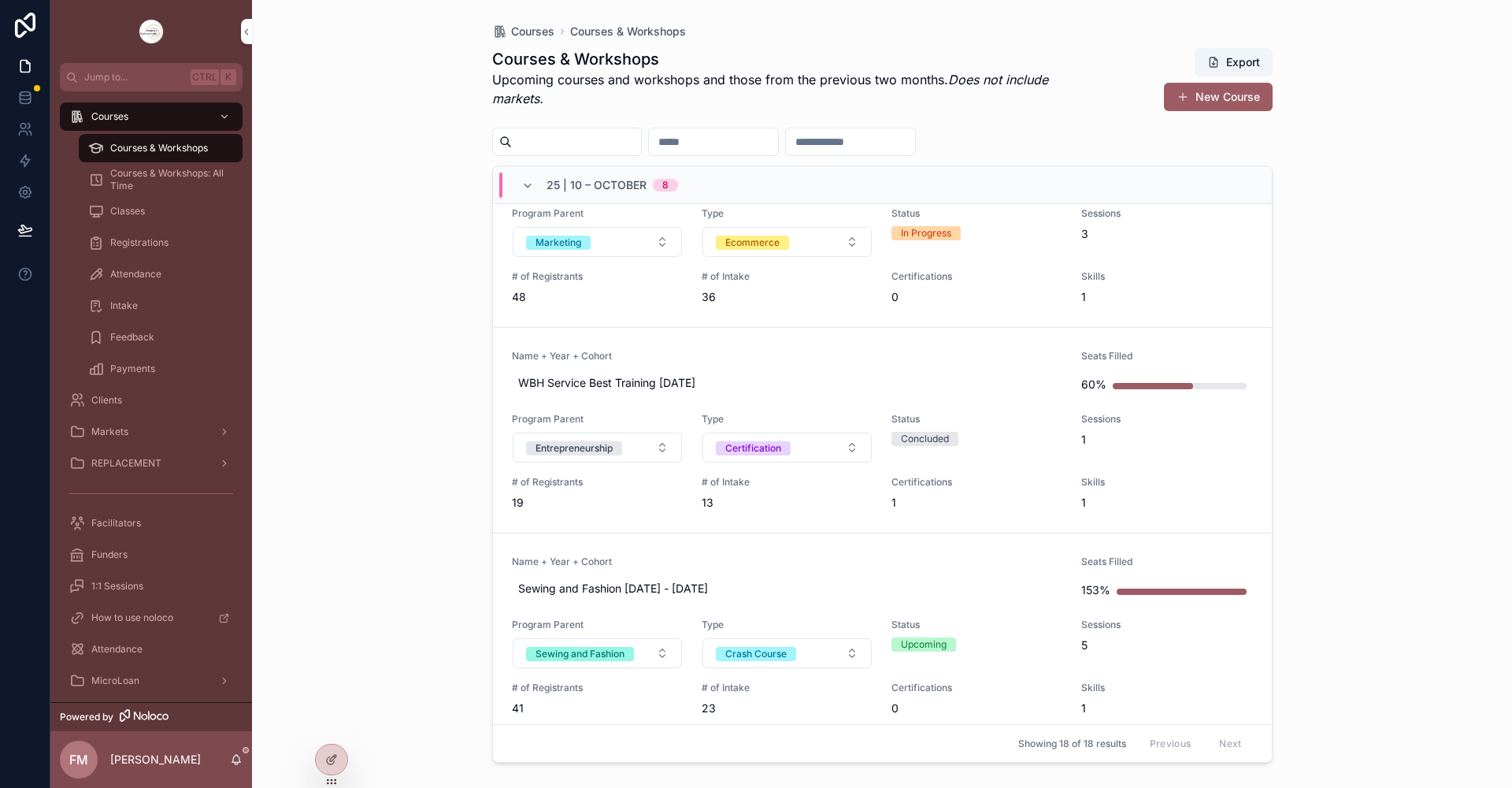
click at [204, 152] on span "Courses & Workshops" at bounding box center [160, 148] width 98 height 13
